Goal: Communication & Community: Answer question/provide support

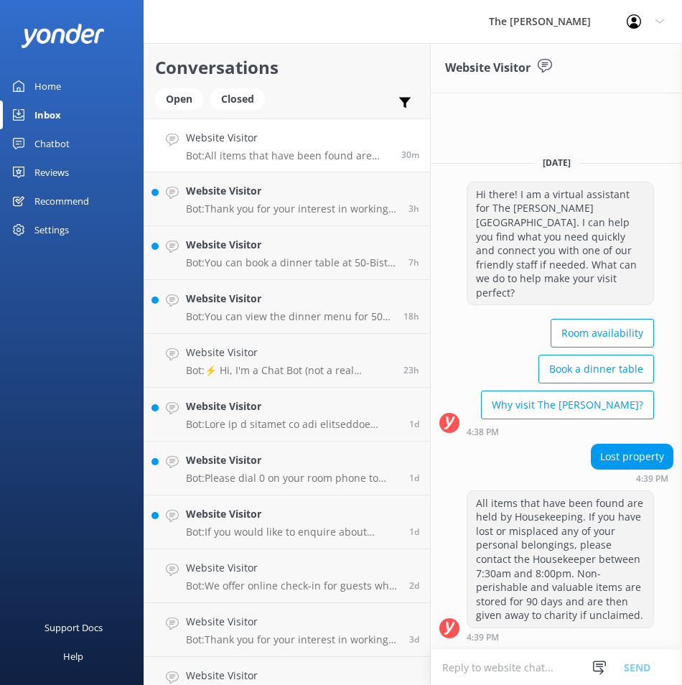
click at [497, 669] on textarea at bounding box center [556, 666] width 251 height 35
type textarea "P"
click at [507, 667] on textarea at bounding box center [556, 666] width 251 height 35
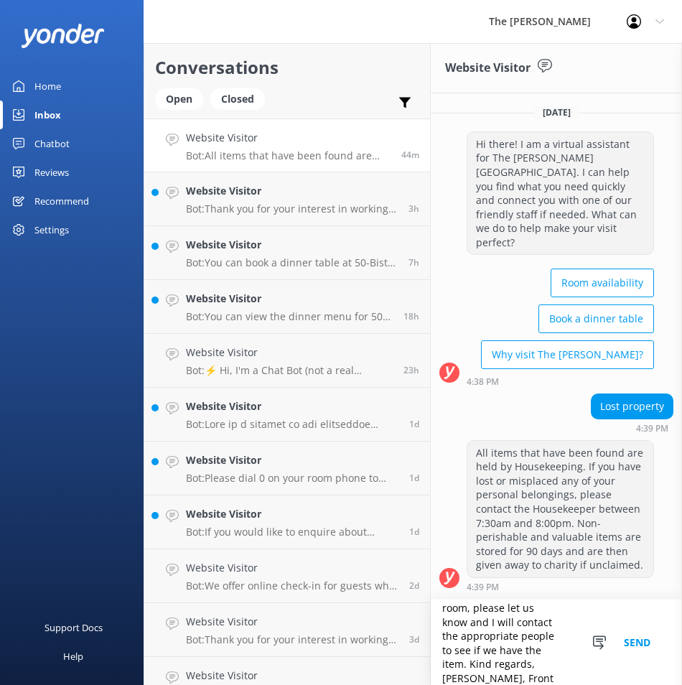
scroll to position [164, 0]
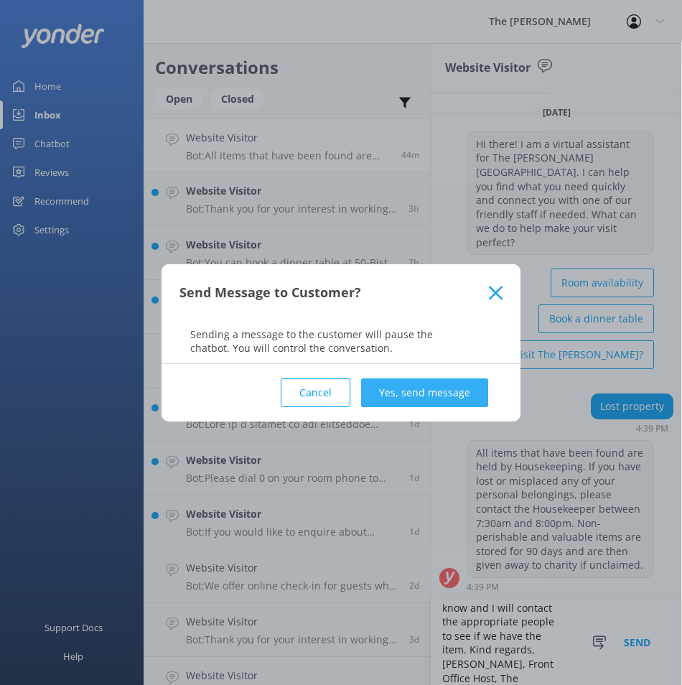
type textarea "Good evening, Any lost property that has been found after you have stayed is lo…"
click at [426, 395] on button "Yes, send message" at bounding box center [424, 392] width 127 height 29
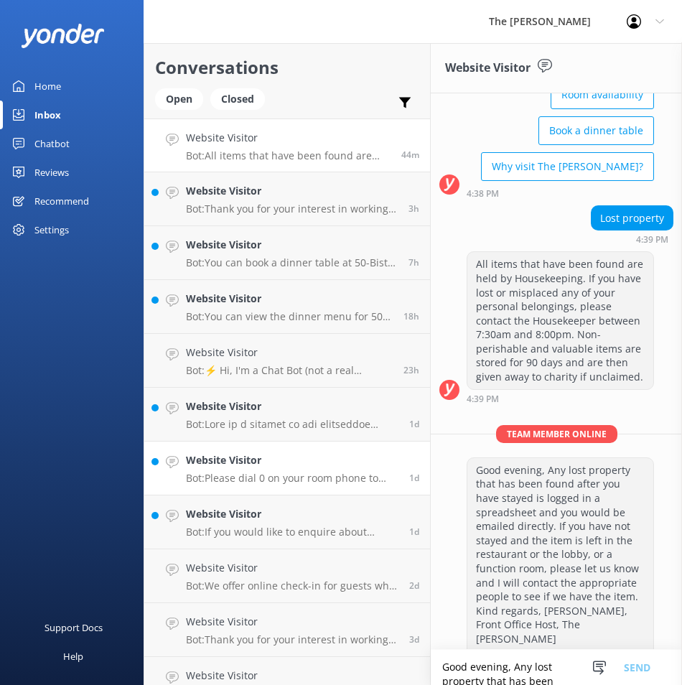
scroll to position [197, 0]
